Goal: Information Seeking & Learning: Find specific fact

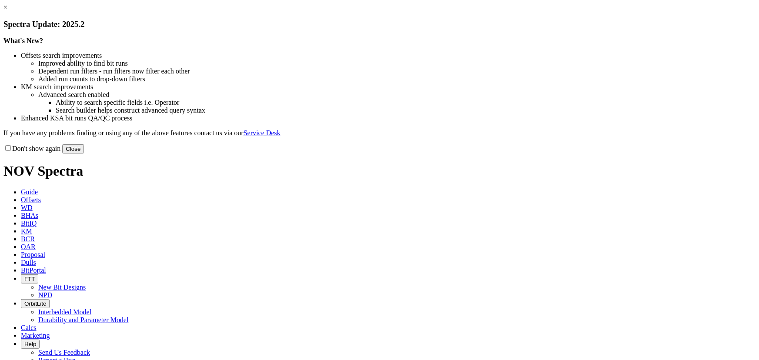
click at [84, 153] on button "Close" at bounding box center [73, 148] width 22 height 9
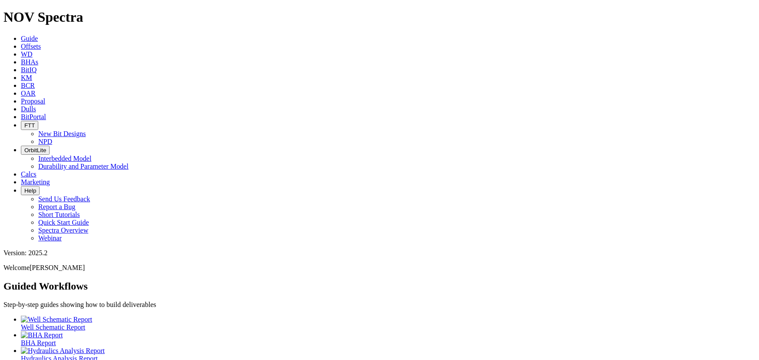
click at [36, 105] on span "Dulls" at bounding box center [28, 108] width 15 height 7
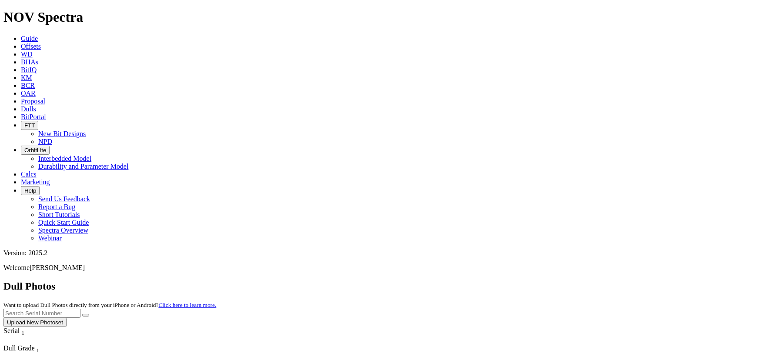
click at [80, 309] on input "text" at bounding box center [41, 313] width 77 height 9
click at [36, 105] on span "Dulls" at bounding box center [28, 108] width 15 height 7
click at [21, 105] on icon at bounding box center [21, 108] width 0 height 7
click at [80, 309] on input "text" at bounding box center [41, 313] width 77 height 9
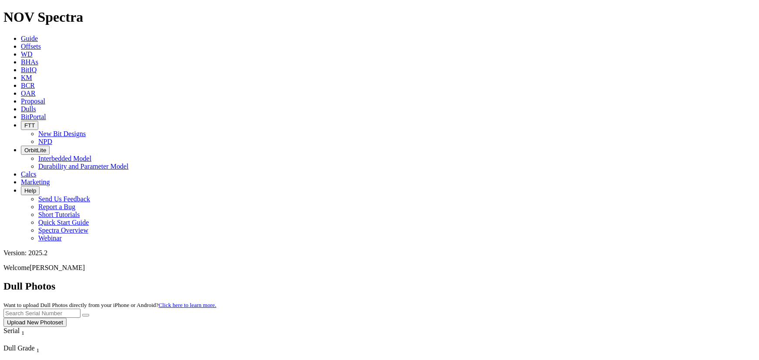
click at [574, 280] on div "Dull Photos Want to upload Dull Photos directly from your iPhone or Android? Cl…" at bounding box center [379, 303] width 752 height 47
click at [80, 309] on input "text" at bounding box center [41, 313] width 77 height 9
type input "A310021"
click at [82, 314] on button "submit" at bounding box center [85, 315] width 7 height 3
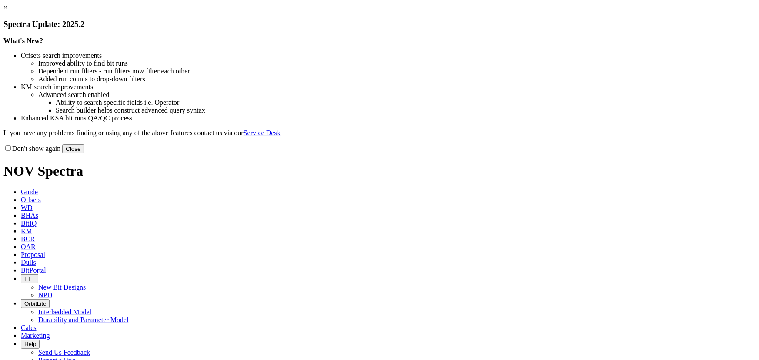
click at [84, 153] on button "Close" at bounding box center [73, 148] width 22 height 9
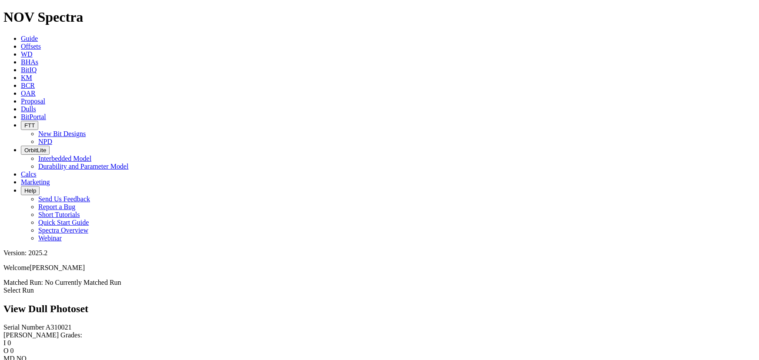
scroll to position [1510, 0]
click at [36, 105] on link "Dulls" at bounding box center [28, 108] width 15 height 7
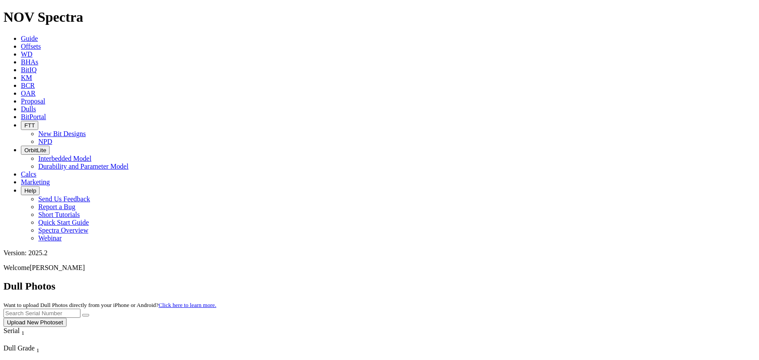
click at [80, 309] on input "text" at bounding box center [41, 313] width 77 height 9
click at [82, 314] on button "submit" at bounding box center [85, 315] width 7 height 3
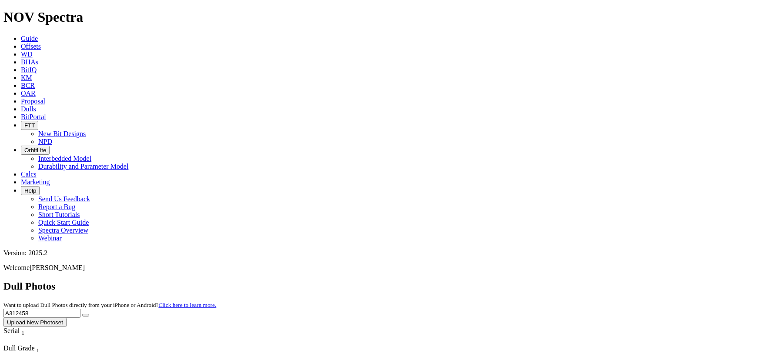
drag, startPoint x: 582, startPoint y: 39, endPoint x: 561, endPoint y: 37, distance: 21.0
click at [80, 309] on input "A312458" at bounding box center [41, 313] width 77 height 9
click at [82, 314] on button "submit" at bounding box center [85, 315] width 7 height 3
click at [80, 309] on input "A31328" at bounding box center [41, 313] width 77 height 9
click at [82, 314] on button "submit" at bounding box center [85, 315] width 7 height 3
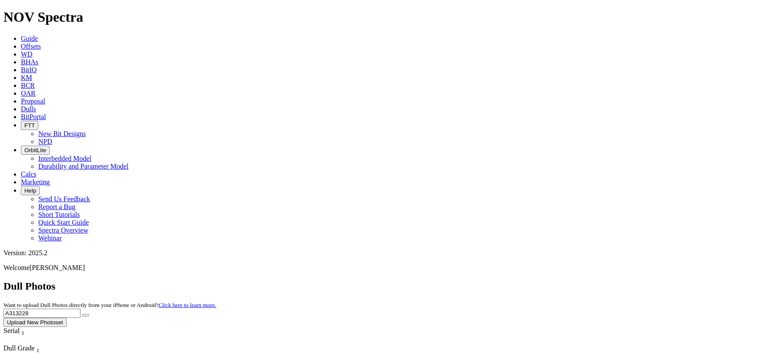
click at [80, 309] on input "A313228" at bounding box center [41, 313] width 77 height 9
drag, startPoint x: 585, startPoint y: 37, endPoint x: 569, endPoint y: 35, distance: 16.6
click at [80, 309] on input "A313228" at bounding box center [41, 313] width 77 height 9
click at [82, 314] on button "submit" at bounding box center [85, 315] width 7 height 3
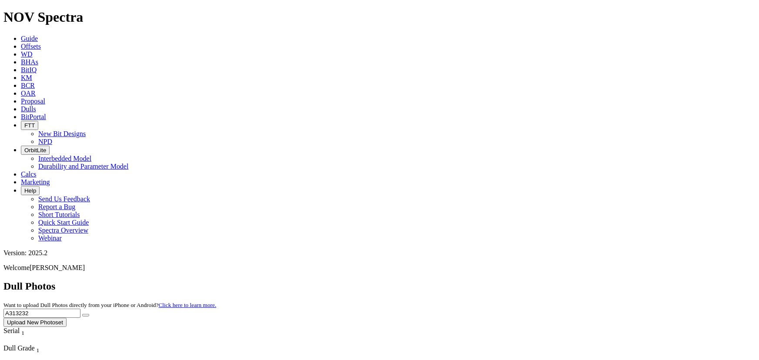
drag, startPoint x: 586, startPoint y: 37, endPoint x: 565, endPoint y: 38, distance: 20.4
click at [80, 309] on input "A313232" at bounding box center [41, 313] width 77 height 9
click at [82, 314] on button "submit" at bounding box center [85, 315] width 7 height 3
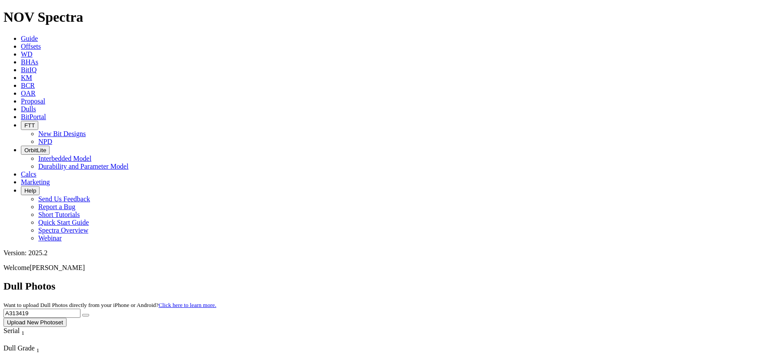
drag, startPoint x: 587, startPoint y: 37, endPoint x: 566, endPoint y: 37, distance: 20.9
click at [80, 309] on input "A313419" at bounding box center [41, 313] width 77 height 9
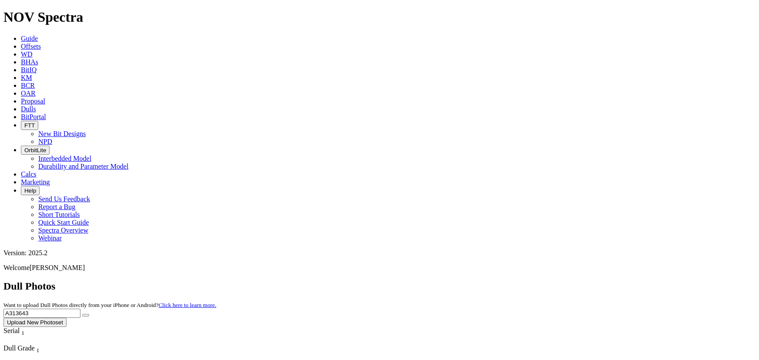
click at [82, 314] on button "submit" at bounding box center [85, 315] width 7 height 3
drag, startPoint x: 565, startPoint y: 43, endPoint x: 444, endPoint y: 175, distance: 178.8
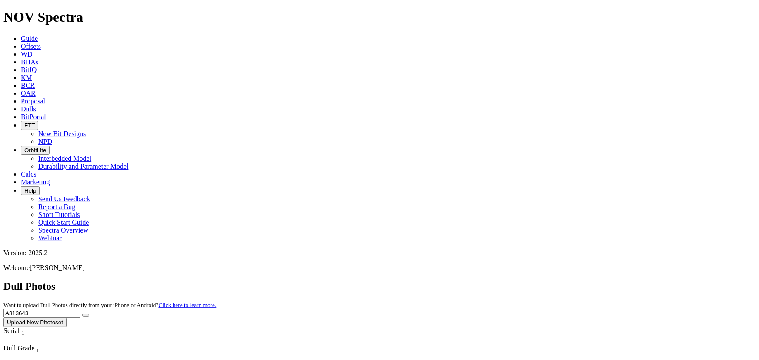
click at [80, 309] on input "A313643" at bounding box center [41, 313] width 77 height 9
click at [82, 314] on button "submit" at bounding box center [85, 315] width 7 height 3
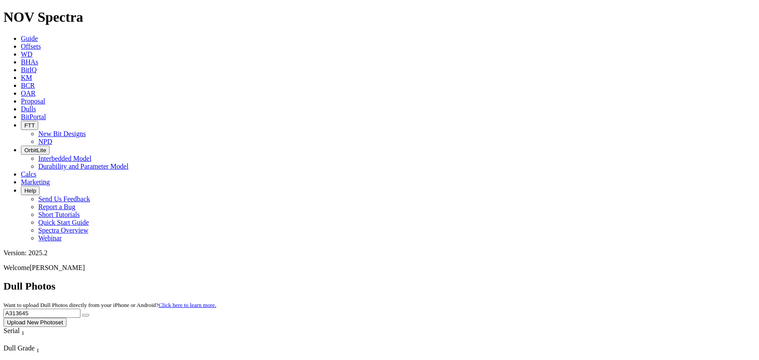
click at [80, 309] on input "A313645" at bounding box center [41, 313] width 77 height 9
type input "A313646"
click at [82, 314] on button "submit" at bounding box center [85, 315] width 7 height 3
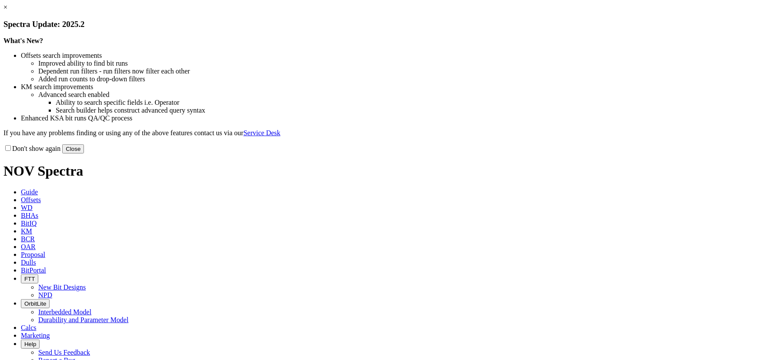
click at [84, 153] on button "Close" at bounding box center [73, 148] width 22 height 9
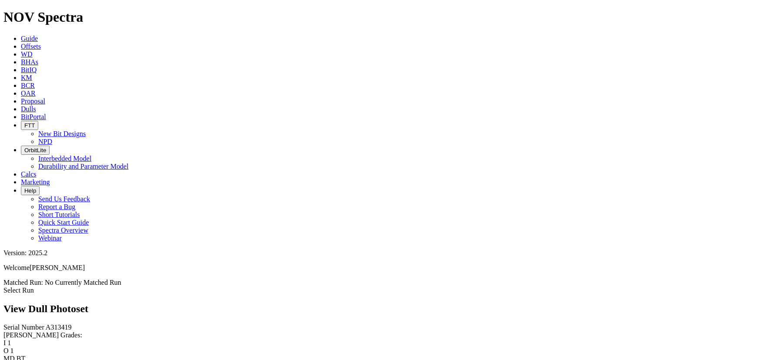
scroll to position [749, 0]
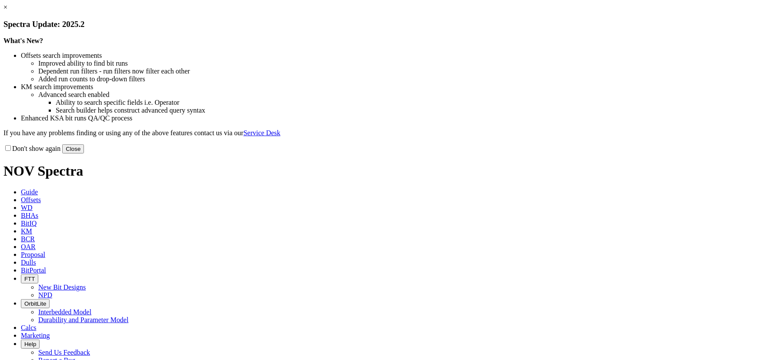
click at [84, 153] on button "Close" at bounding box center [73, 148] width 22 height 9
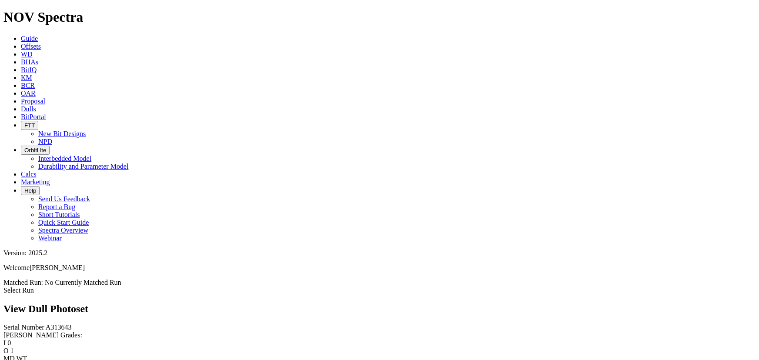
scroll to position [749, 0]
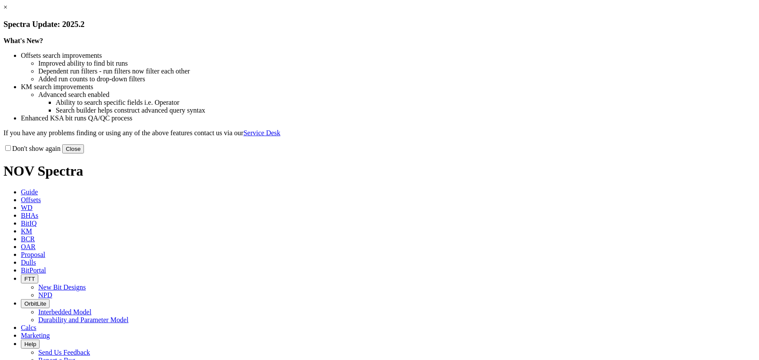
click at [84, 153] on button "Close" at bounding box center [73, 148] width 22 height 9
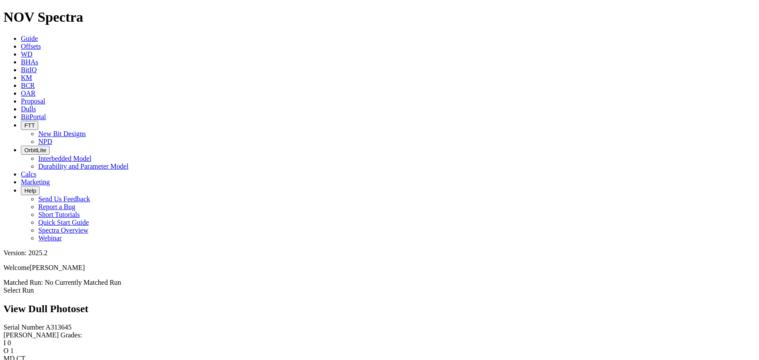
scroll to position [869, 0]
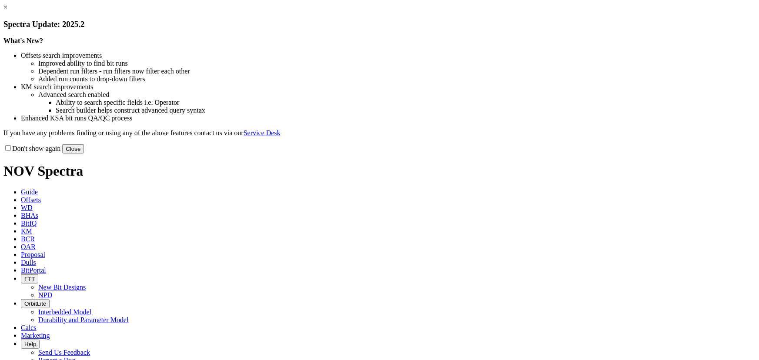
click at [84, 153] on button "Close" at bounding box center [73, 148] width 22 height 9
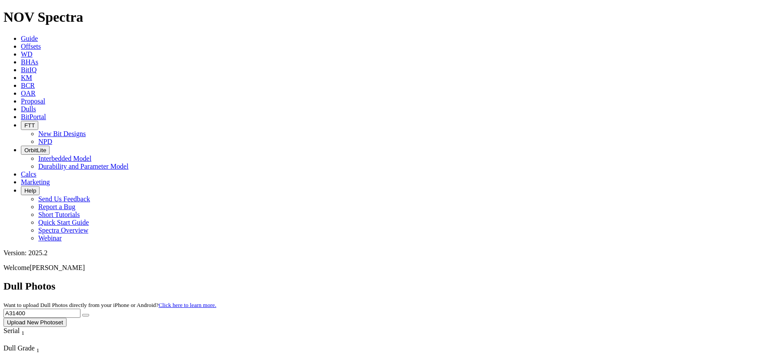
click at [82, 314] on button "submit" at bounding box center [85, 315] width 7 height 3
type input "A314000"
click at [82, 314] on button "submit" at bounding box center [85, 315] width 7 height 3
